Goal: Communication & Community: Connect with others

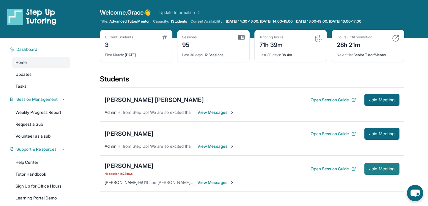
click at [372, 168] on span "Join Meeting" at bounding box center [382, 169] width 26 height 4
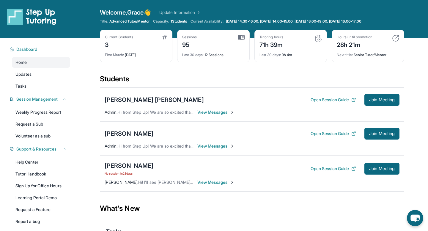
click at [122, 183] on span "[PERSON_NAME] :" at bounding box center [122, 182] width 34 height 5
click at [122, 163] on div "[PERSON_NAME]" at bounding box center [129, 166] width 49 height 8
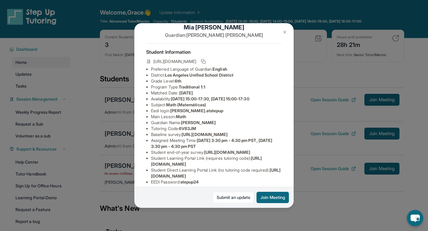
scroll to position [6, 0]
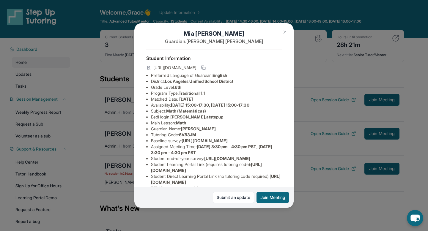
click at [283, 33] on img at bounding box center [284, 32] width 5 height 5
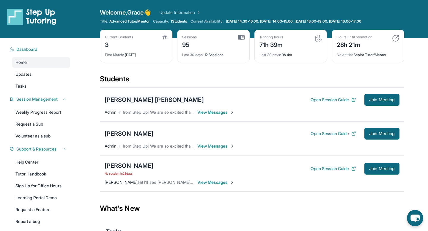
click at [162, 98] on div "[PERSON_NAME] [PERSON_NAME]" at bounding box center [154, 100] width 99 height 8
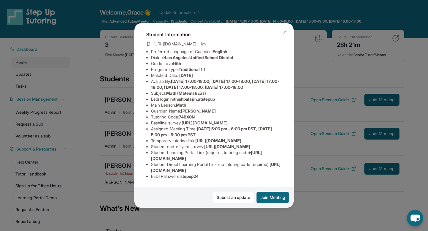
scroll to position [49, 0]
click at [285, 30] on img at bounding box center [284, 32] width 5 height 5
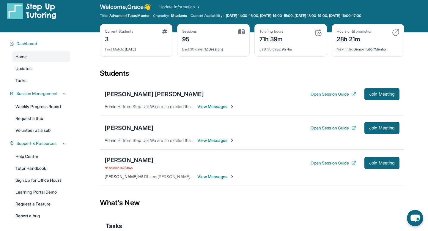
scroll to position [0, 0]
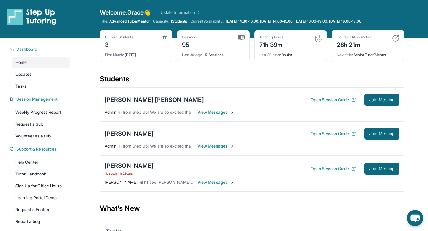
click at [148, 99] on div "[PERSON_NAME] [PERSON_NAME]" at bounding box center [154, 100] width 99 height 8
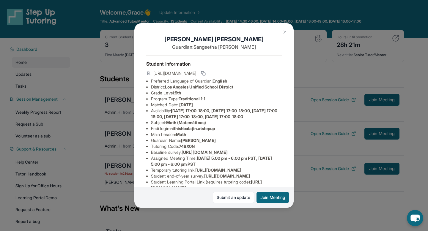
click at [285, 33] on img at bounding box center [284, 32] width 5 height 5
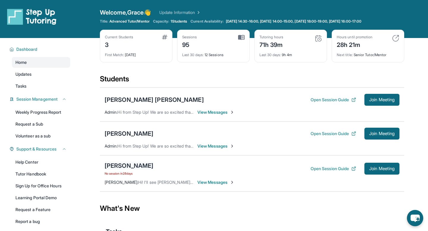
click at [122, 166] on div "[PERSON_NAME]" at bounding box center [129, 166] width 49 height 8
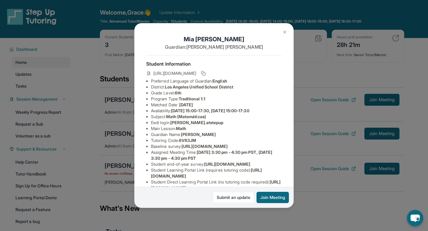
click at [285, 28] on button at bounding box center [285, 32] width 12 height 12
